Goal: Complete application form

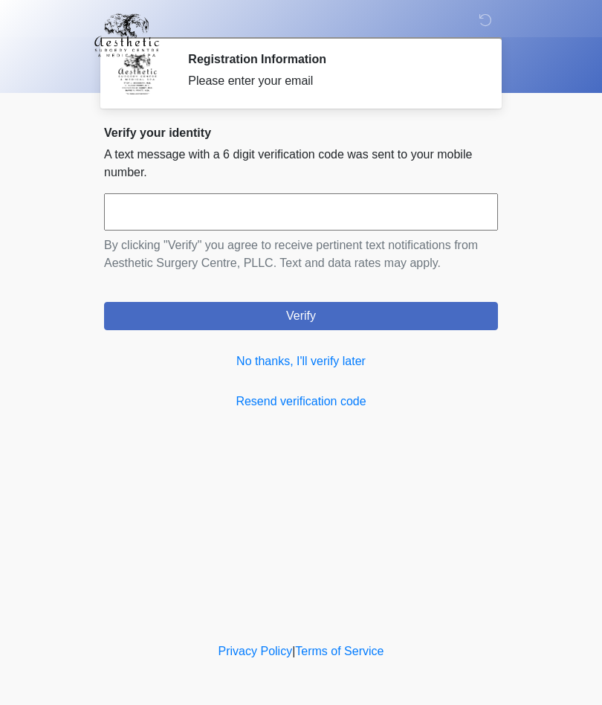
click at [337, 366] on link "No thanks, I'll verify later" at bounding box center [301, 361] width 394 height 18
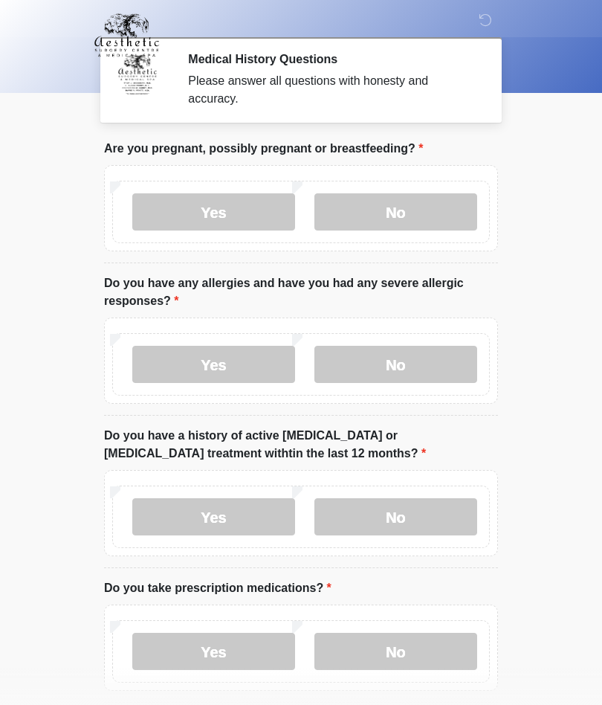
click at [427, 213] on label "No" at bounding box center [395, 211] width 163 height 37
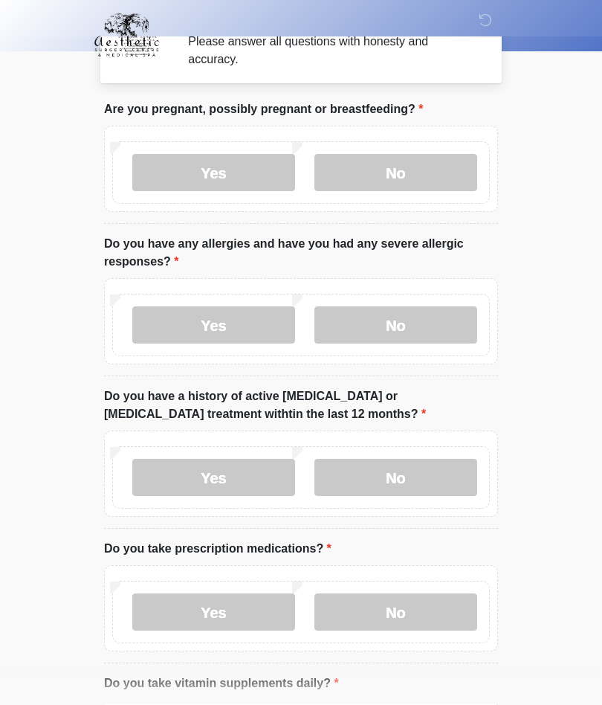
scroll to position [40, 0]
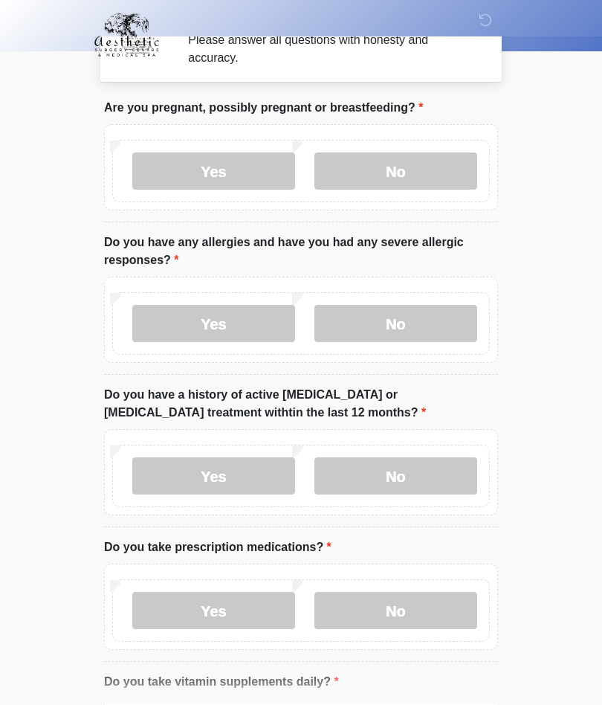
click at [428, 328] on label "No" at bounding box center [395, 324] width 163 height 37
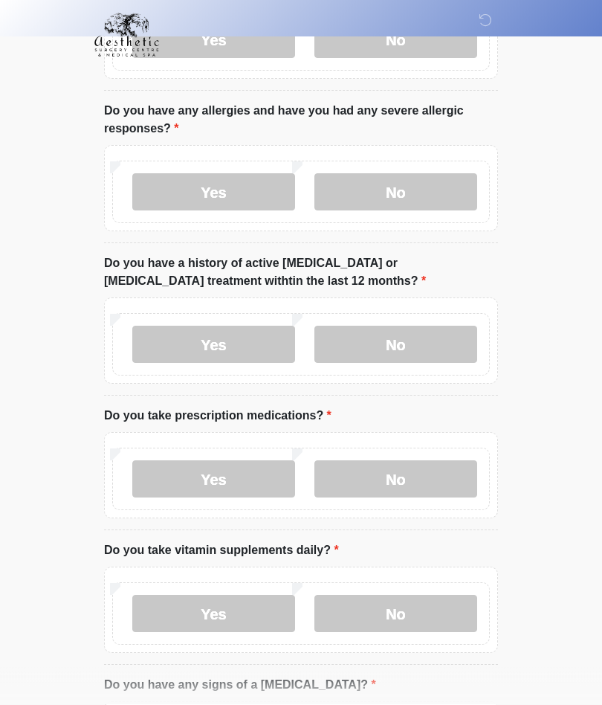
scroll to position [173, 0]
click at [428, 341] on label "No" at bounding box center [395, 343] width 163 height 37
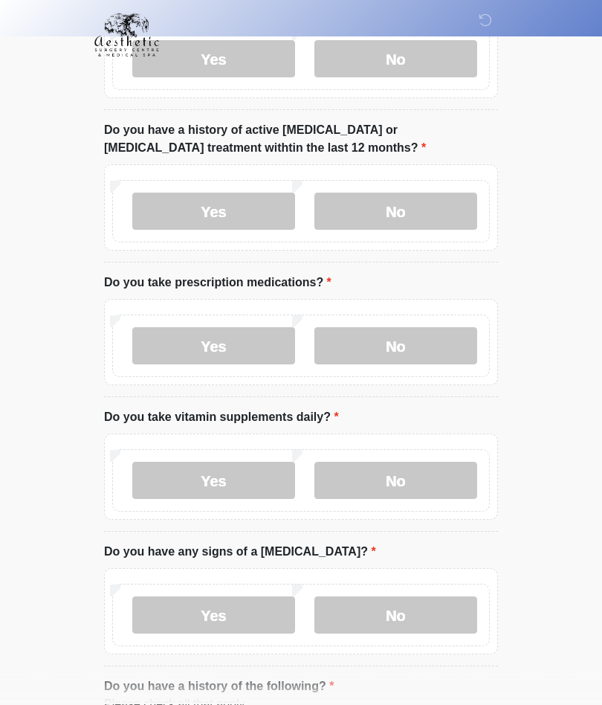
click at [442, 343] on label "No" at bounding box center [395, 346] width 163 height 37
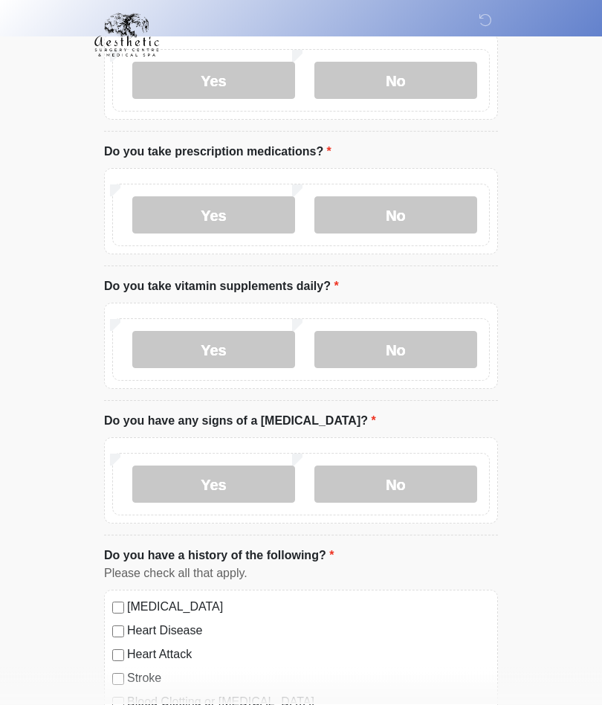
scroll to position [447, 0]
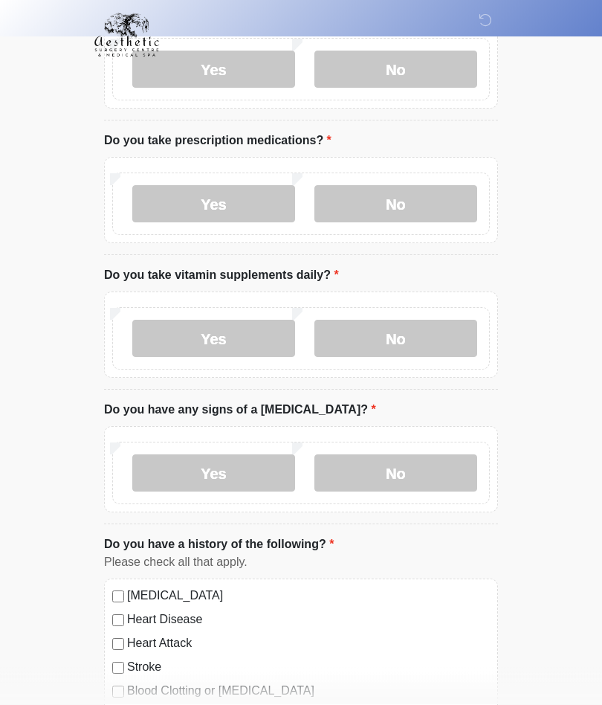
click at [442, 342] on label "No" at bounding box center [395, 338] width 163 height 37
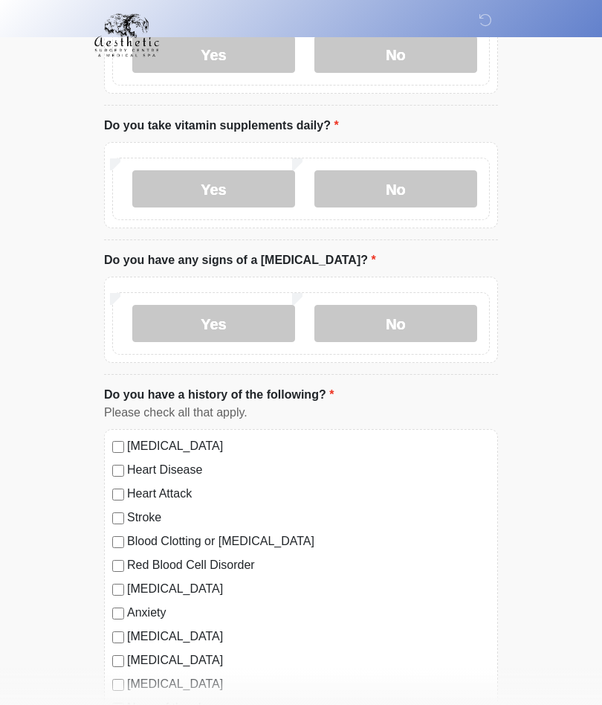
scroll to position [602, 0]
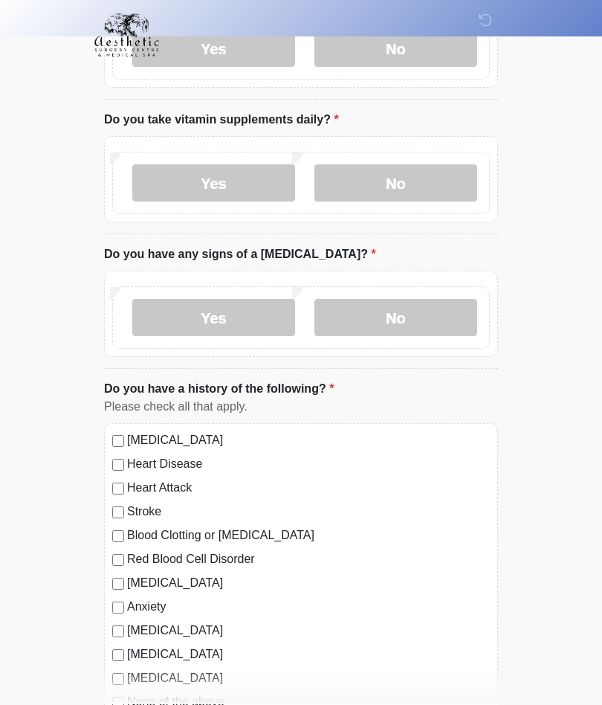
click at [448, 320] on label "No" at bounding box center [395, 318] width 163 height 37
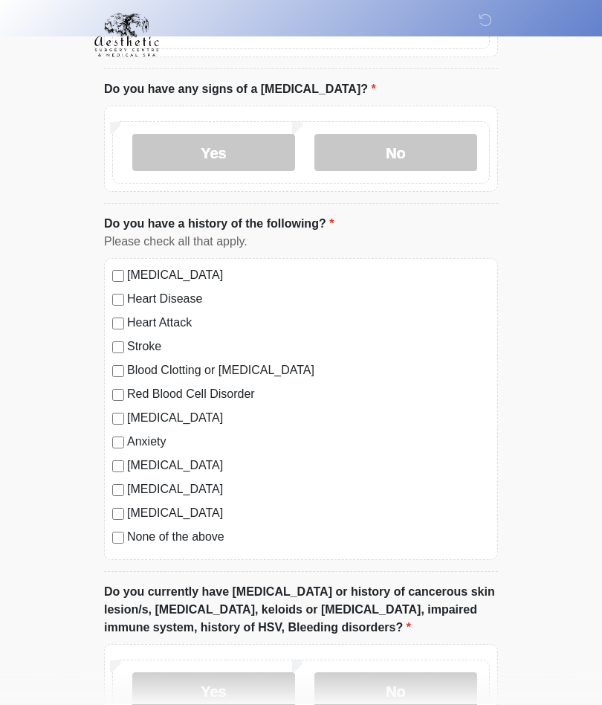
scroll to position [771, 0]
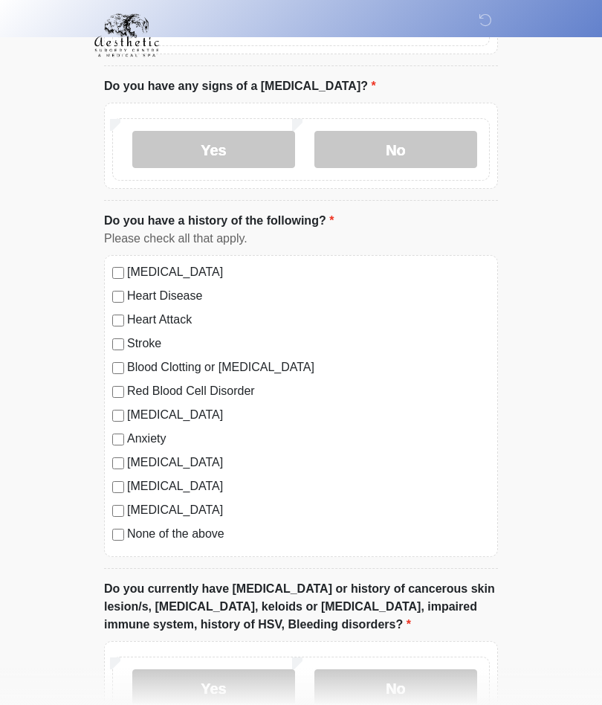
click at [220, 539] on label "None of the above" at bounding box center [308, 534] width 363 height 18
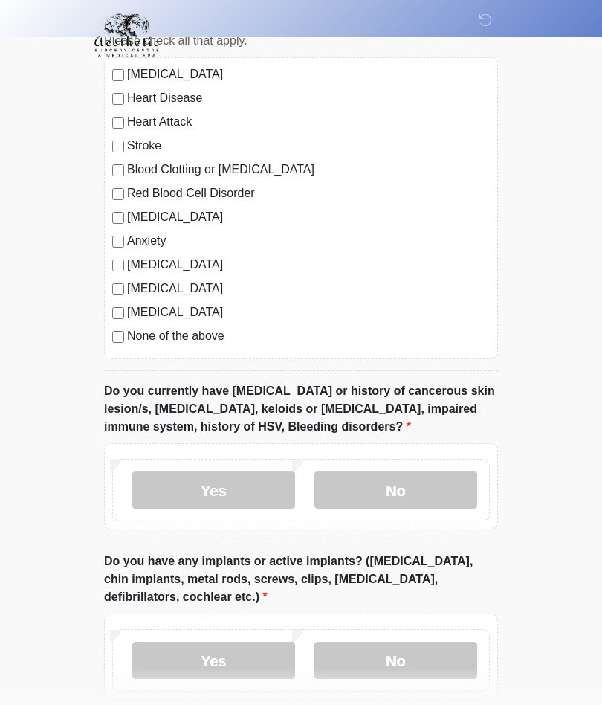
scroll to position [978, 0]
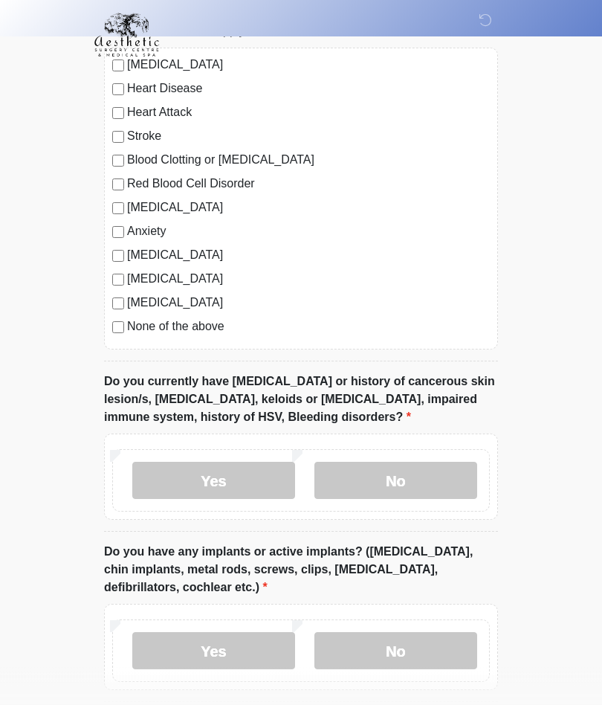
click at [448, 483] on label "No" at bounding box center [395, 480] width 163 height 37
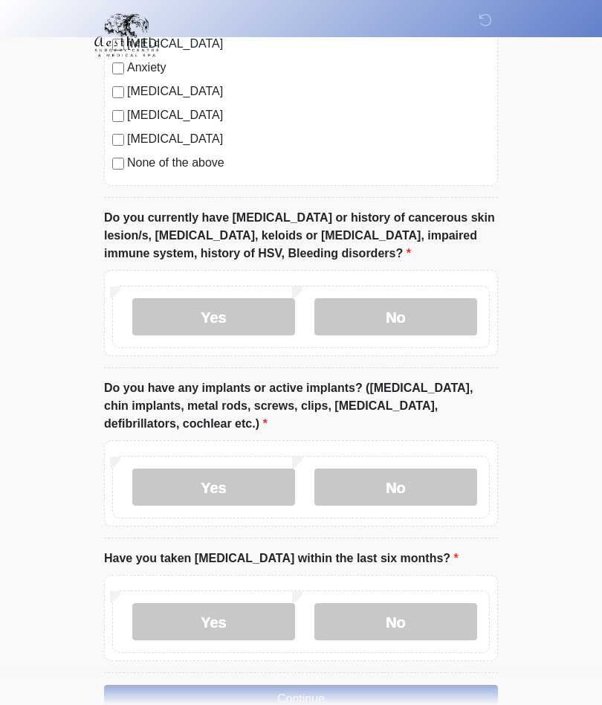
scroll to position [1156, 0]
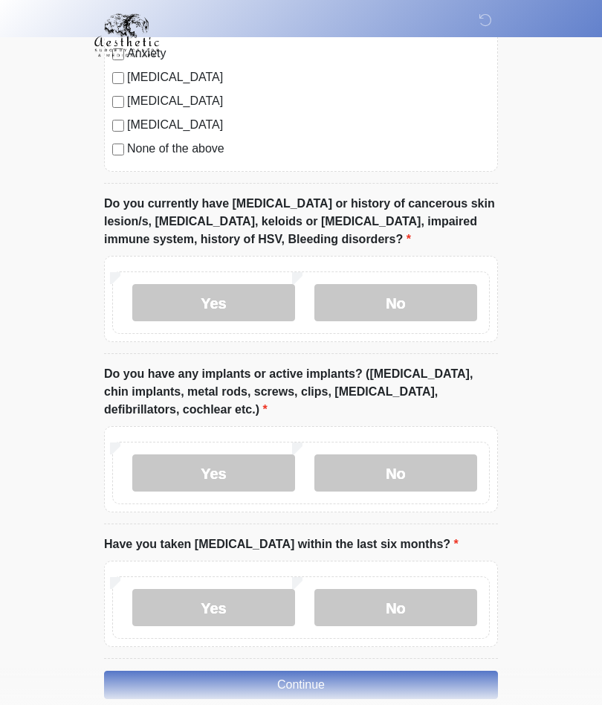
click at [453, 482] on label "No" at bounding box center [395, 472] width 163 height 37
click at [450, 605] on label "No" at bounding box center [395, 607] width 163 height 37
click at [437, 676] on button "Continue" at bounding box center [301, 685] width 394 height 28
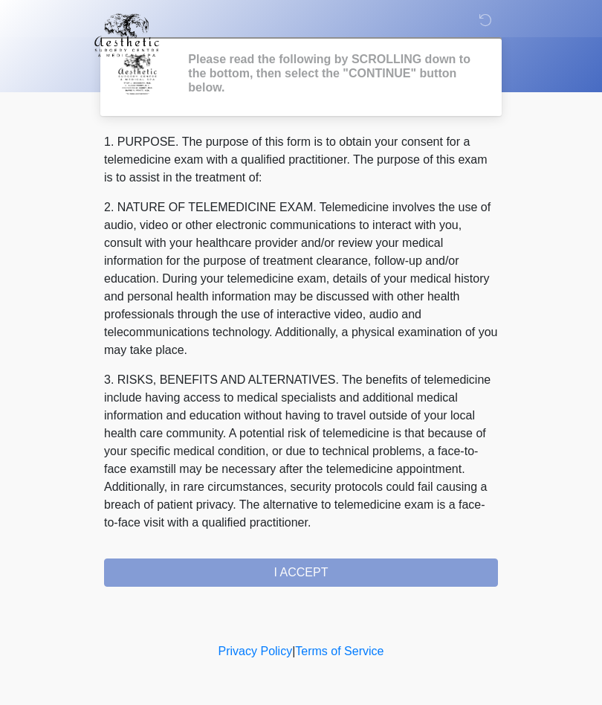
scroll to position [0, 0]
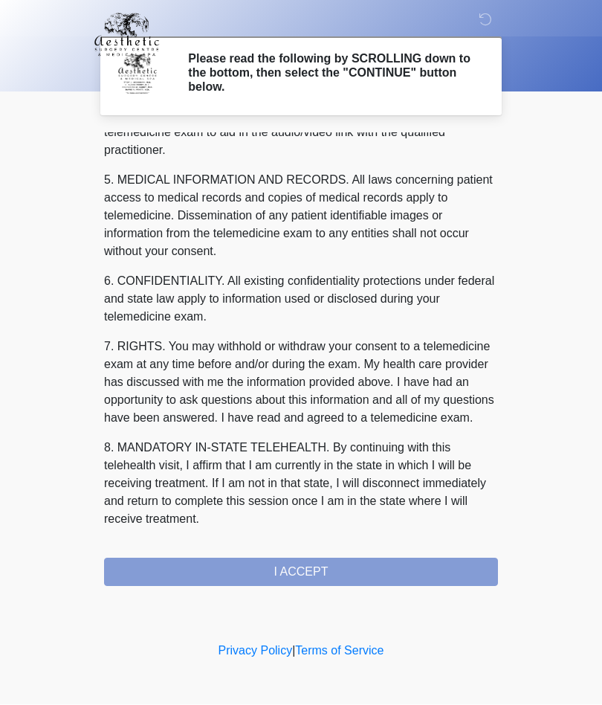
click at [407, 570] on div "1. PURPOSE. The purpose of this form is to obtain your consent for a telemedici…" at bounding box center [301, 359] width 394 height 453
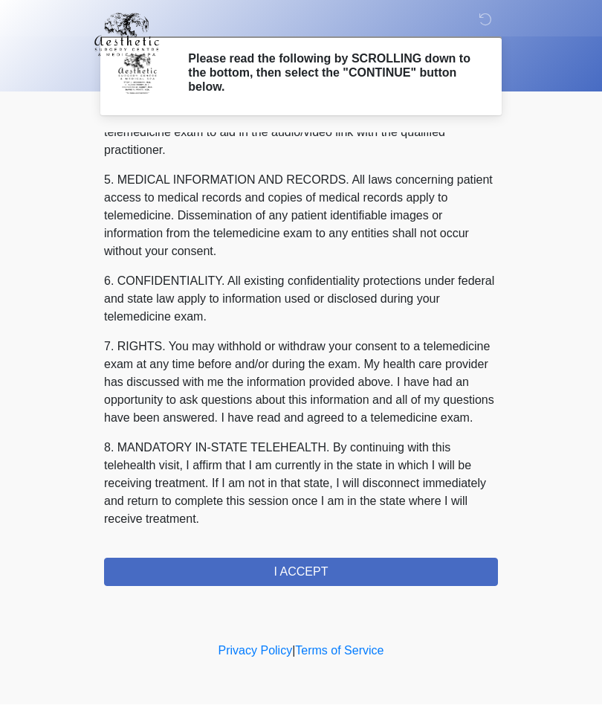
scroll to position [473, 0]
click at [363, 566] on button "I ACCEPT" at bounding box center [301, 572] width 394 height 28
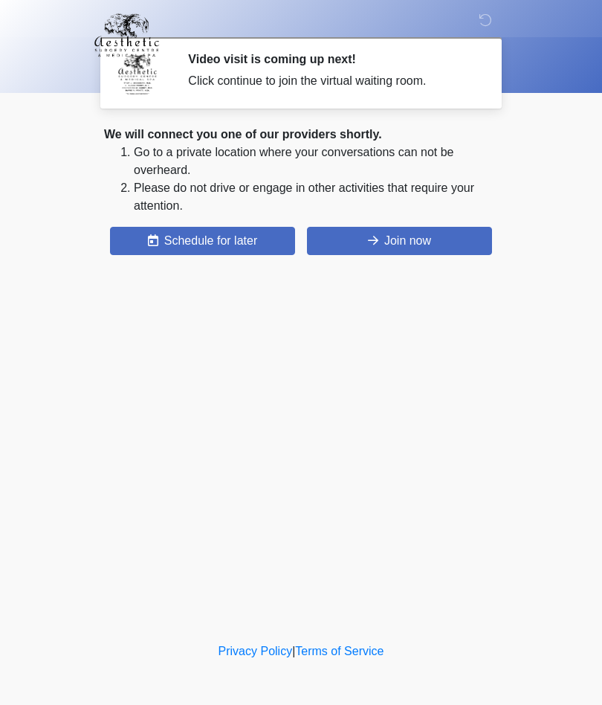
click at [441, 245] on button "Join now" at bounding box center [399, 241] width 185 height 28
